Goal: Complete application form: Complete application form

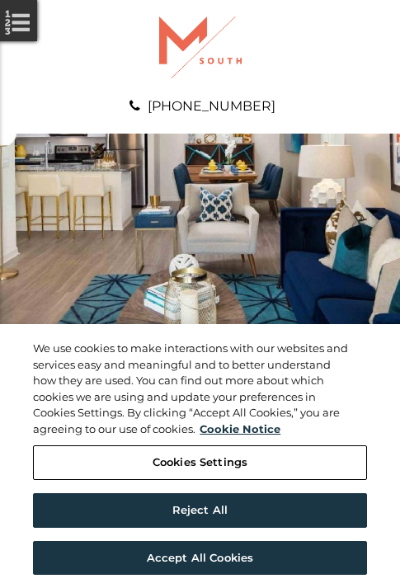
scroll to position [843, 0]
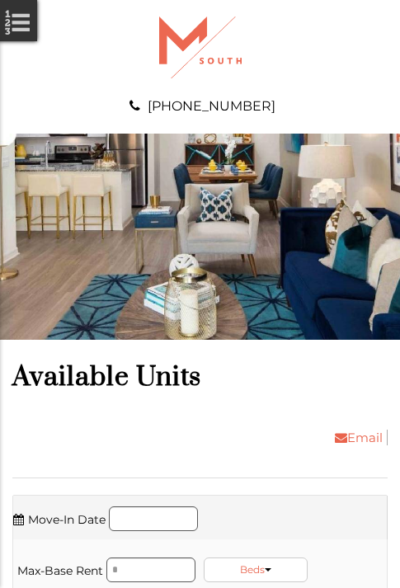
scroll to position [1230, 0]
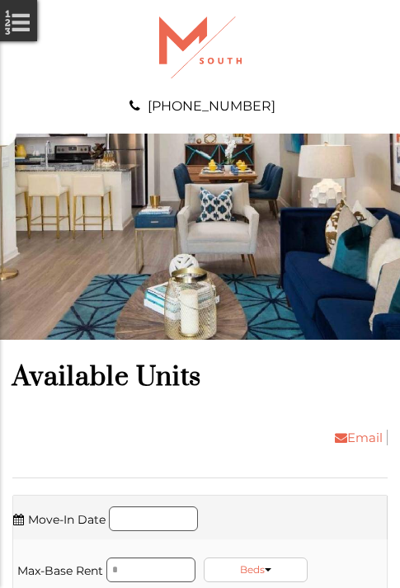
scroll to position [1897, 0]
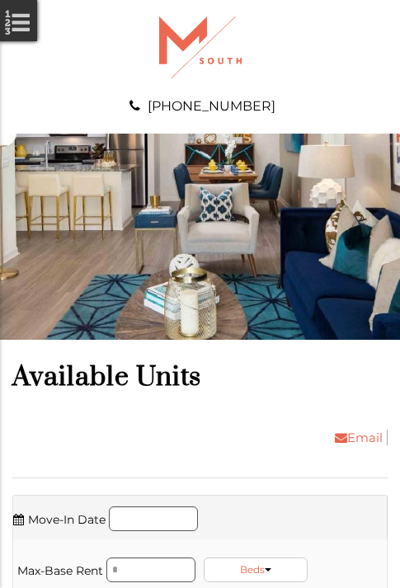
scroll to position [2178, 0]
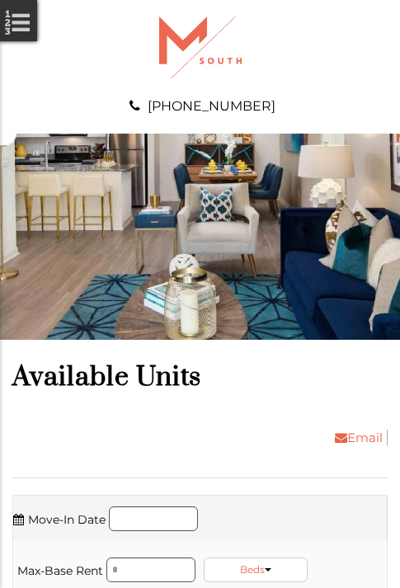
scroll to position [2459, 0]
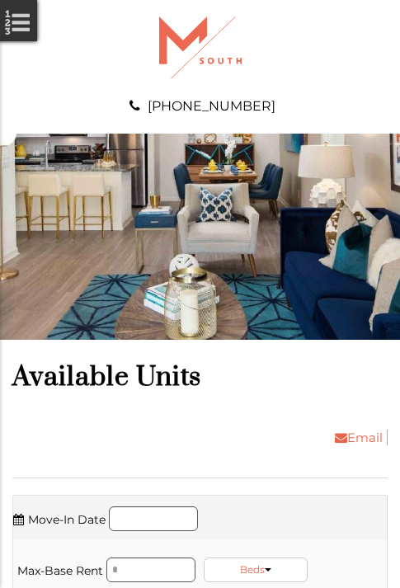
scroll to position [2740, 0]
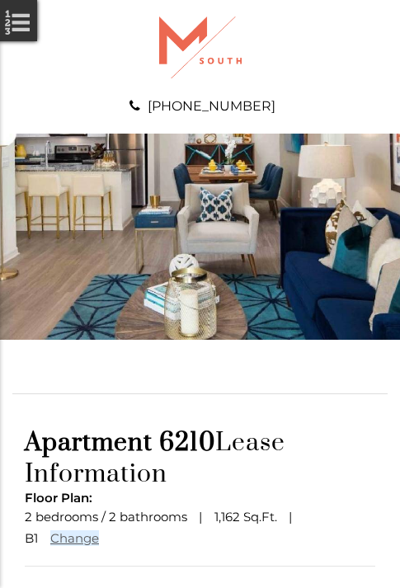
scroll to position [140, 0]
